Goal: Check status: Check status

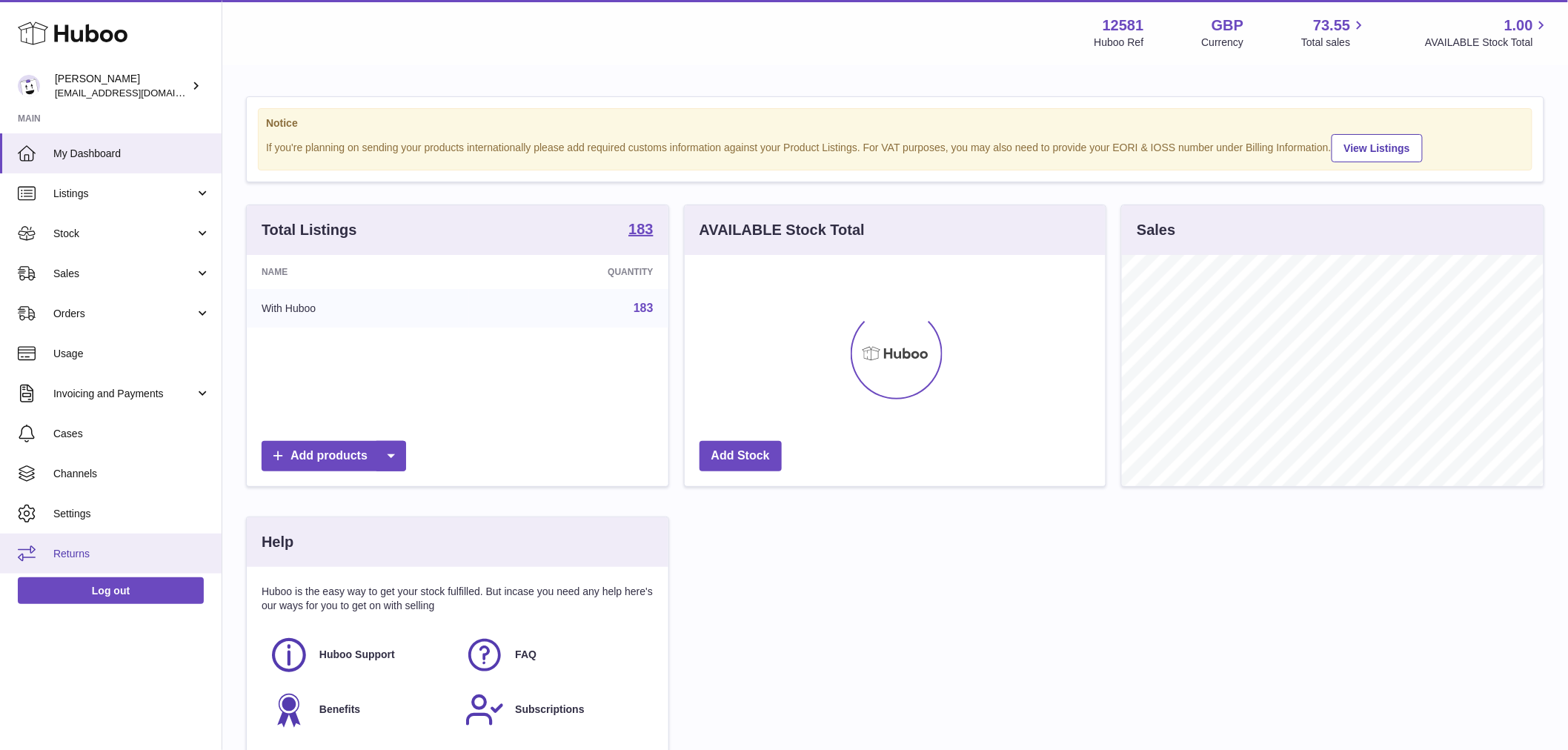
scroll to position [231, 420]
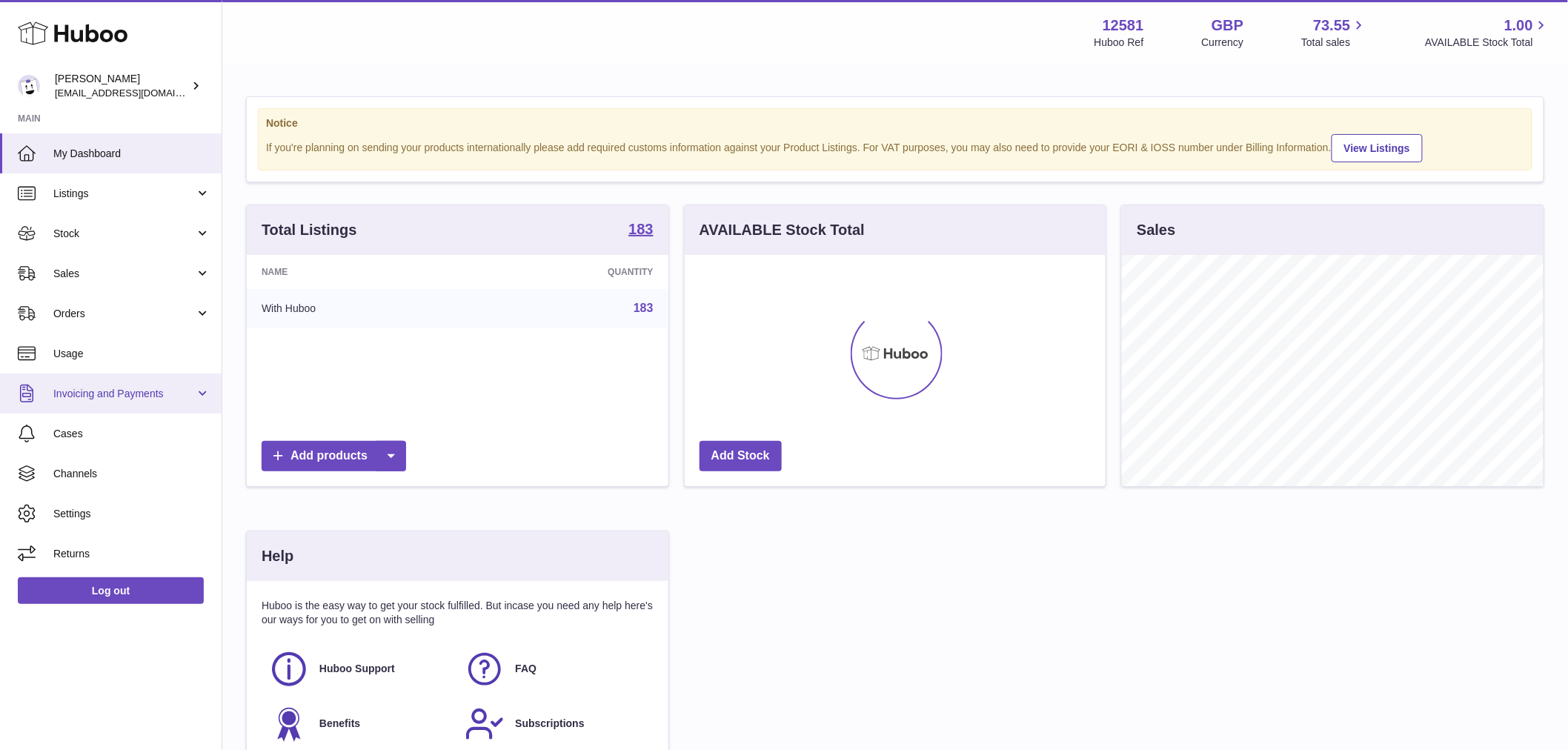
click at [124, 380] on link "Invoicing and Payments" at bounding box center [111, 393] width 221 height 40
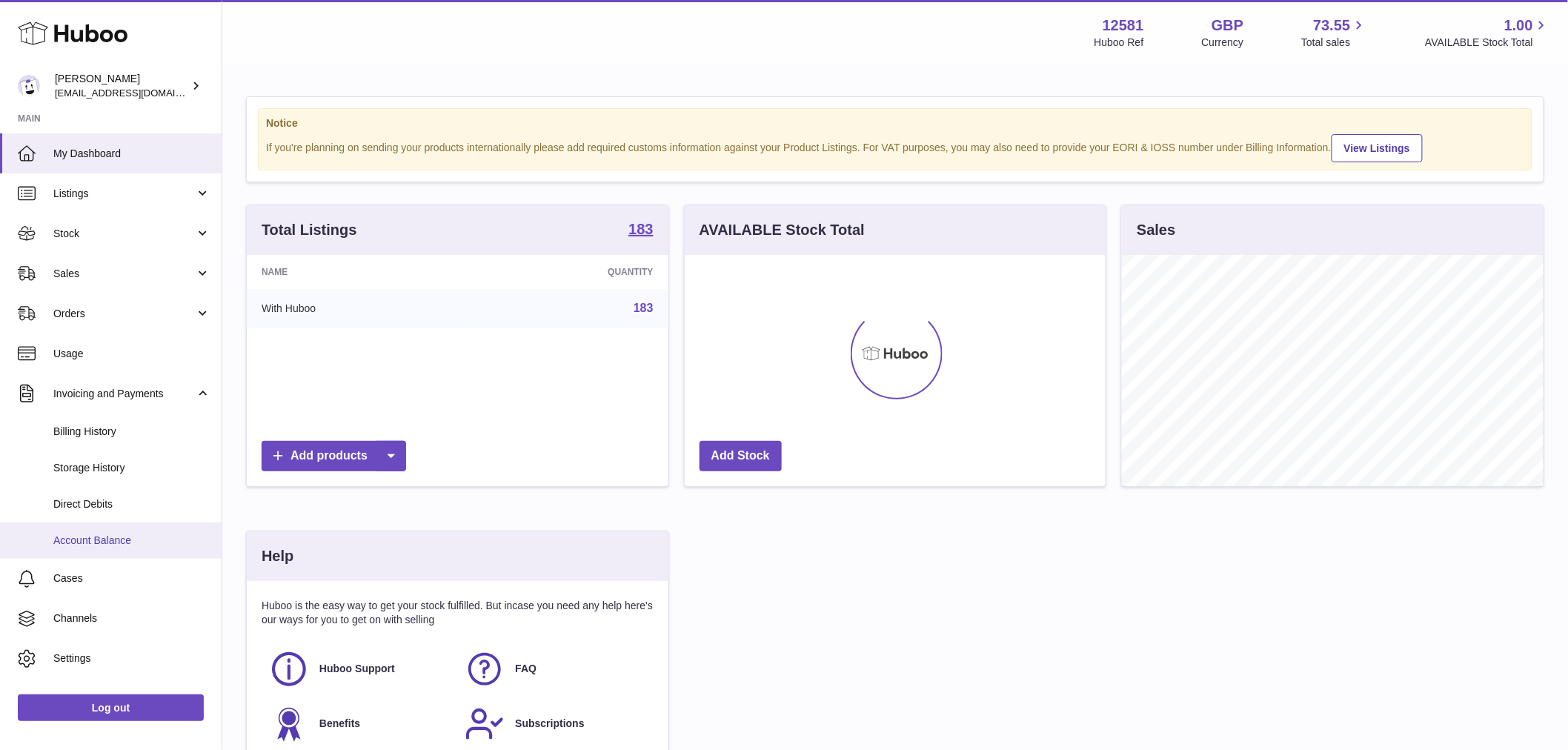
click at [122, 538] on span "Account Balance" at bounding box center [132, 541] width 157 height 14
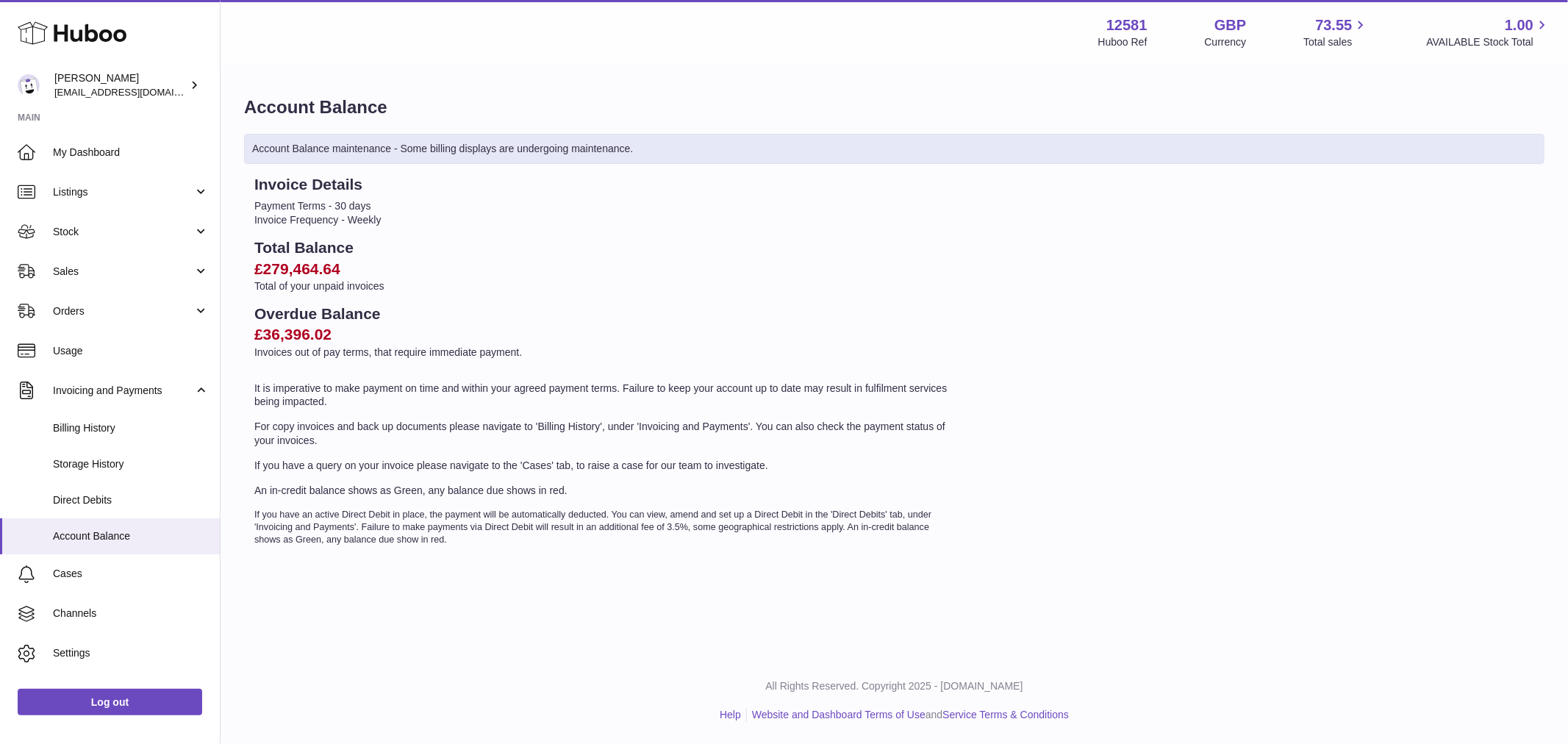
click at [294, 273] on h2 "£279,464.64" at bounding box center [604, 269] width 699 height 21
click at [297, 340] on h2 "£36,396.02" at bounding box center [604, 334] width 699 height 21
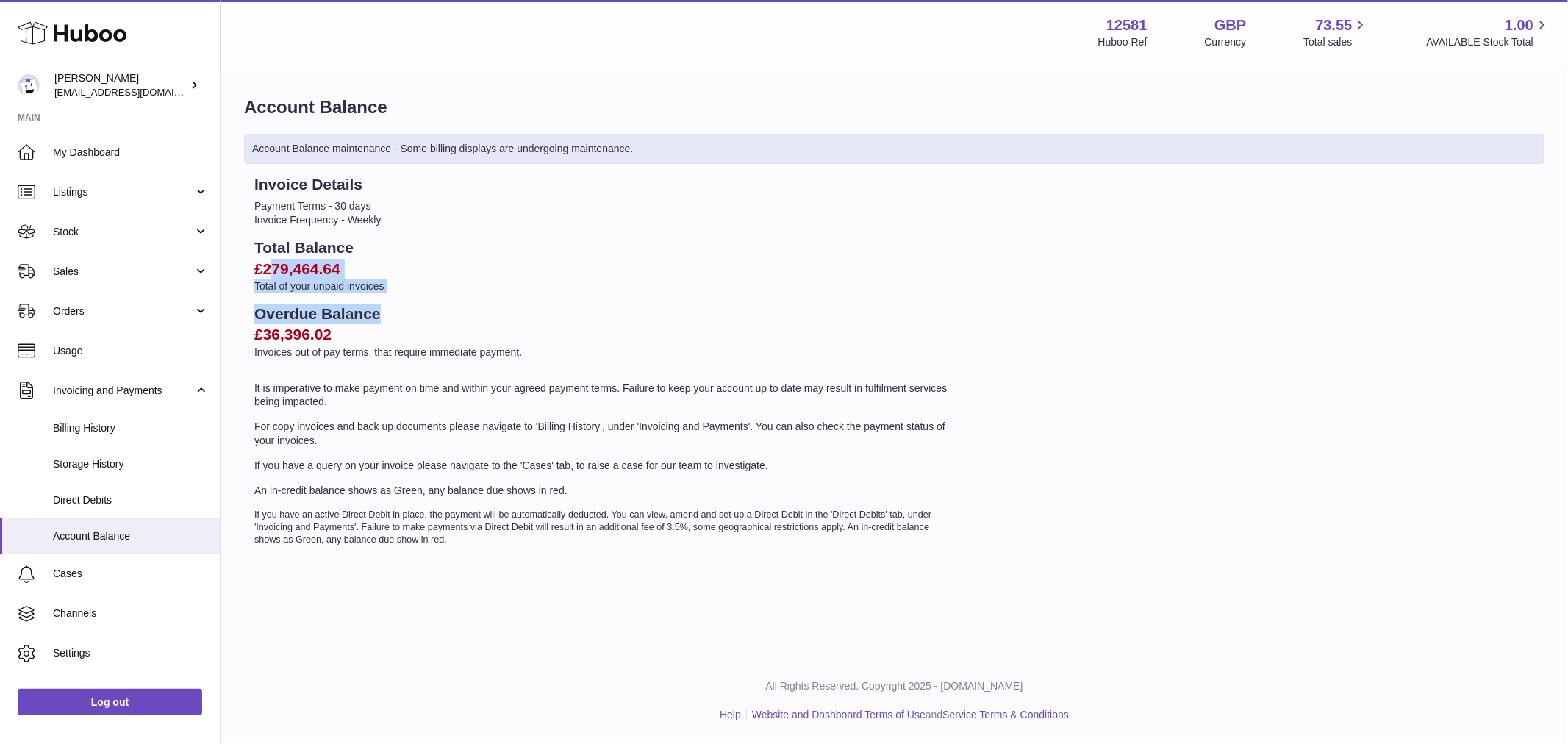
drag, startPoint x: 268, startPoint y: 266, endPoint x: 461, endPoint y: 307, distance: 197.3
click at [461, 307] on div "Invoice Details Payment Terms - 30 days Invoice Frequency - Weekly Total Balanc…" at bounding box center [604, 360] width 720 height 372
click at [461, 307] on h2 "Overdue Balance" at bounding box center [604, 313] width 699 height 21
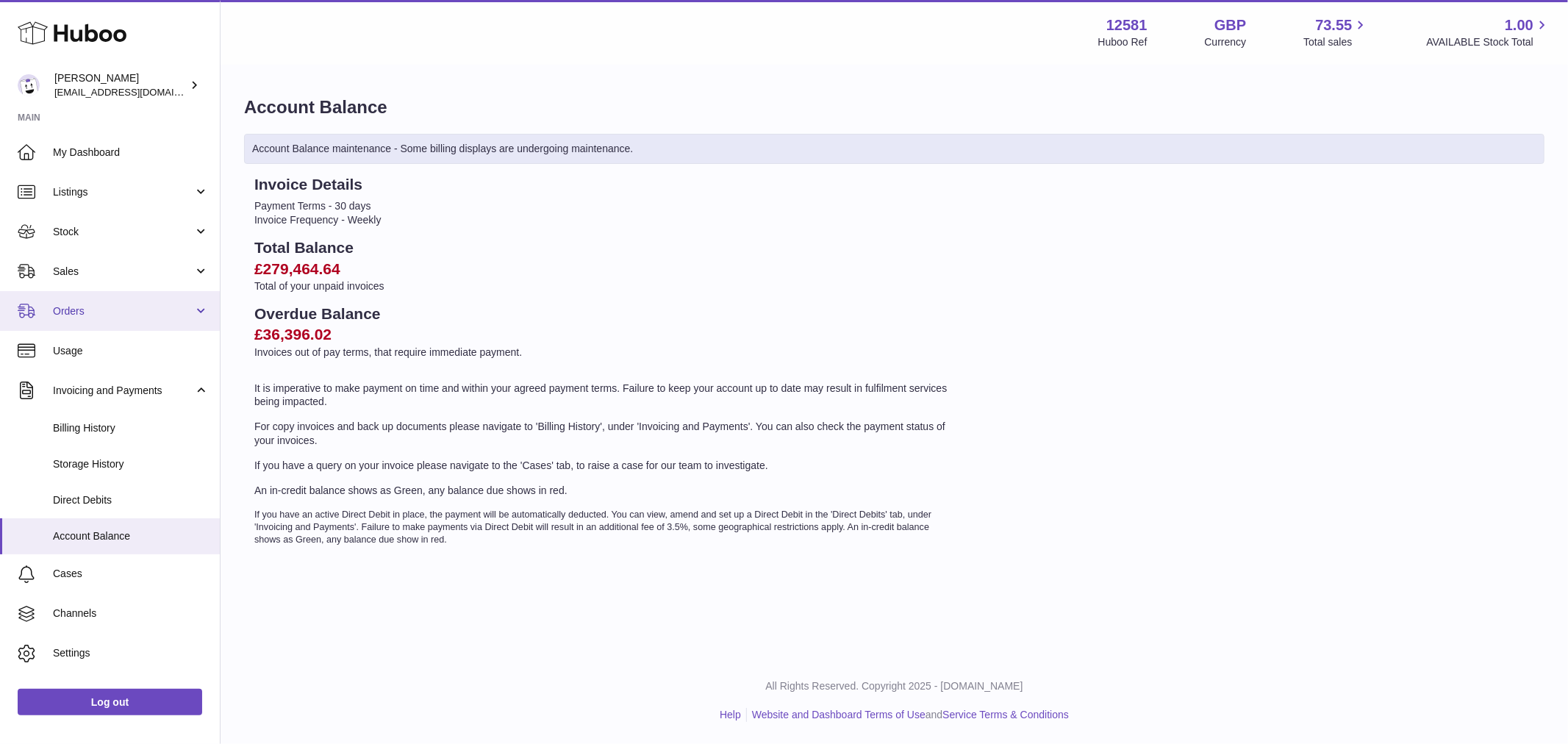
click at [126, 311] on span "Orders" at bounding box center [123, 311] width 141 height 14
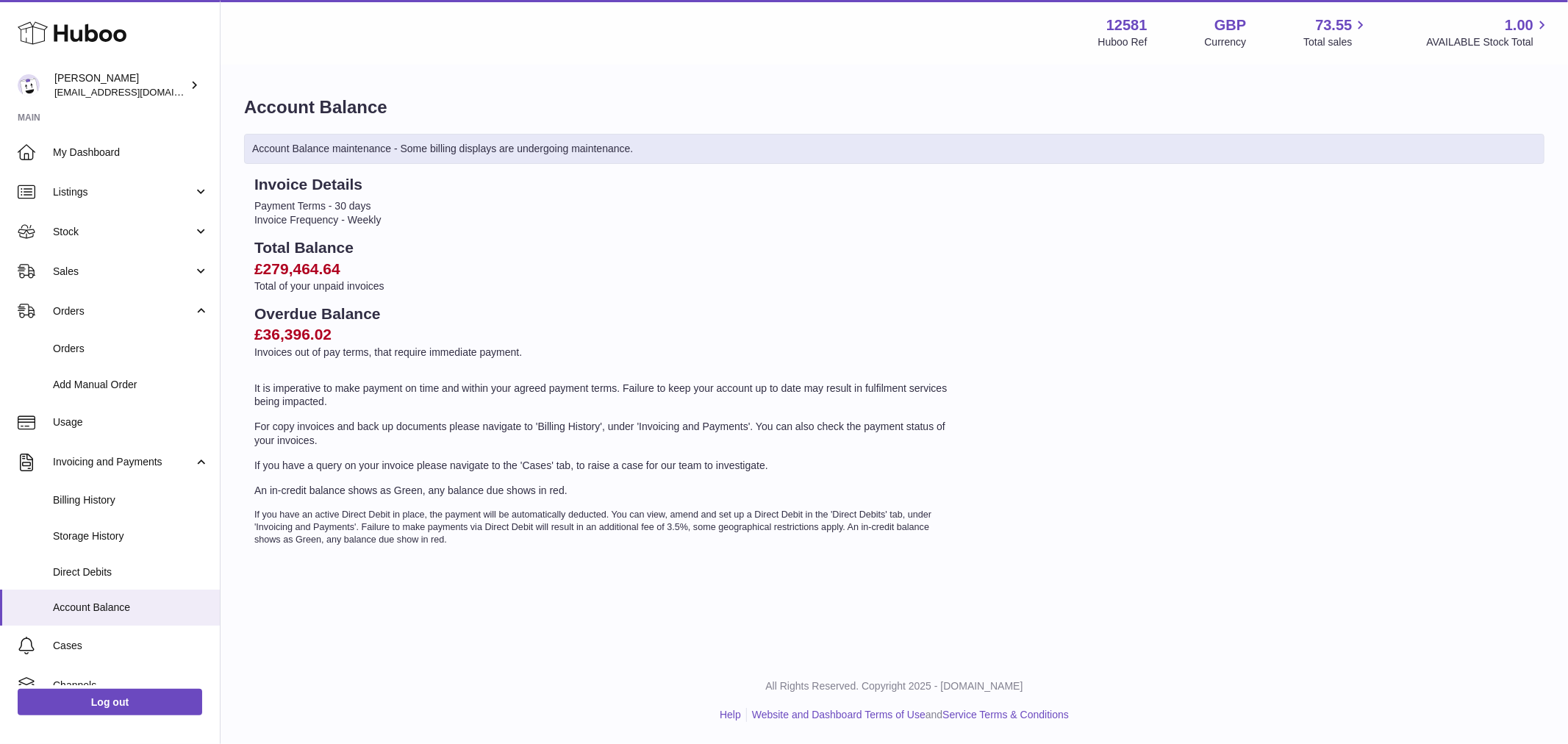
click at [259, 253] on h2 "Total Balance" at bounding box center [604, 247] width 699 height 21
click at [287, 285] on p "Total of your unpaid invoices" at bounding box center [604, 286] width 699 height 14
click at [297, 327] on h2 "£36,396.02" at bounding box center [604, 334] width 699 height 21
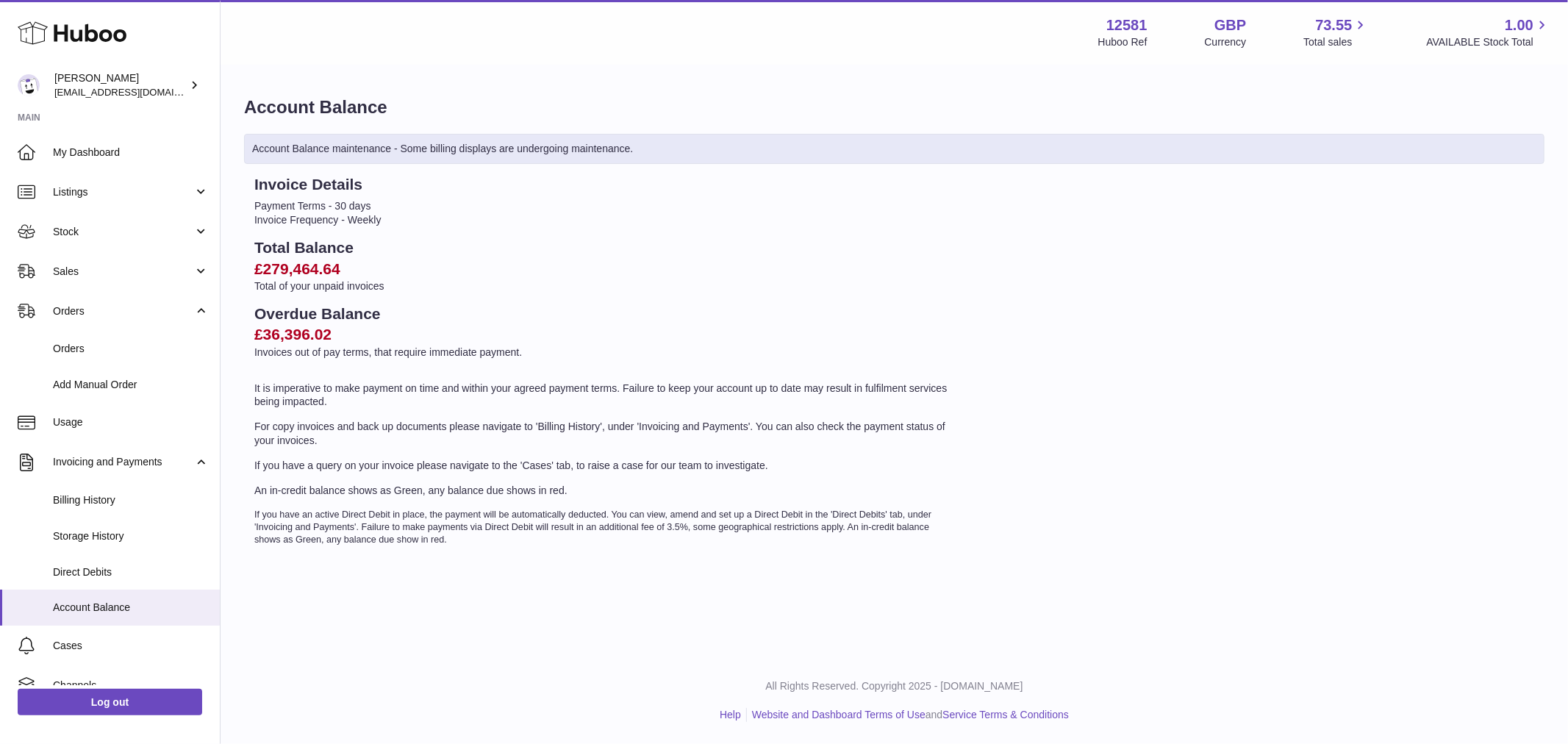
click at [297, 327] on h2 "£36,396.02" at bounding box center [604, 334] width 699 height 21
click at [311, 315] on h2 "Overdue Balance" at bounding box center [604, 313] width 699 height 21
